Goal: Find specific page/section

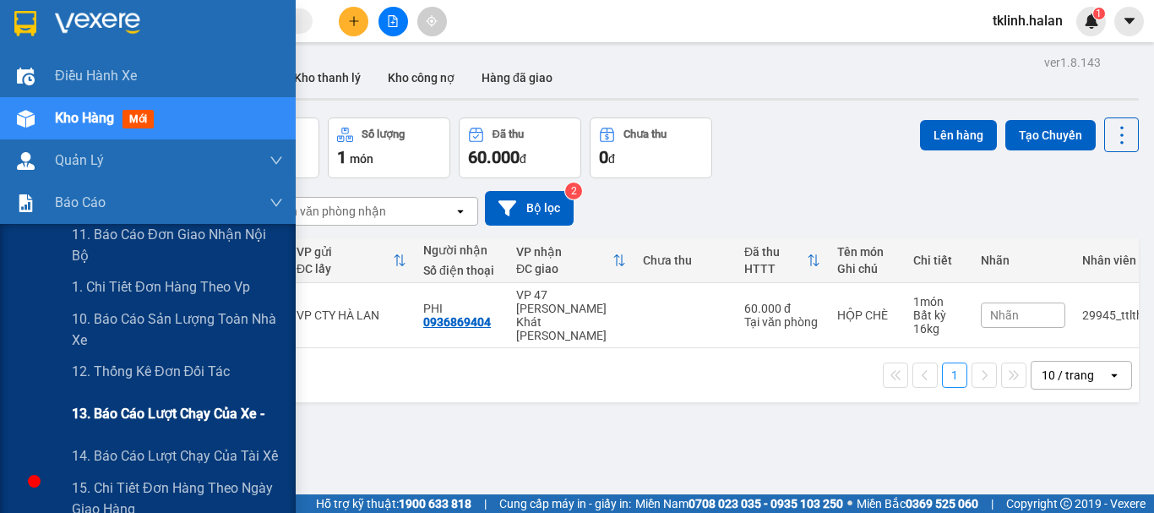
click at [127, 412] on span "13. Báo cáo lượt chạy của xe -" at bounding box center [168, 413] width 193 height 21
